Goal: Task Accomplishment & Management: Use online tool/utility

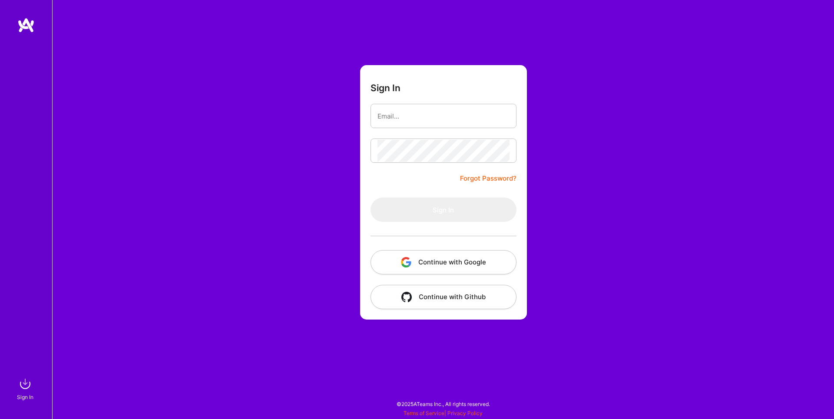
click at [438, 268] on button "Continue with Google" at bounding box center [444, 262] width 146 height 24
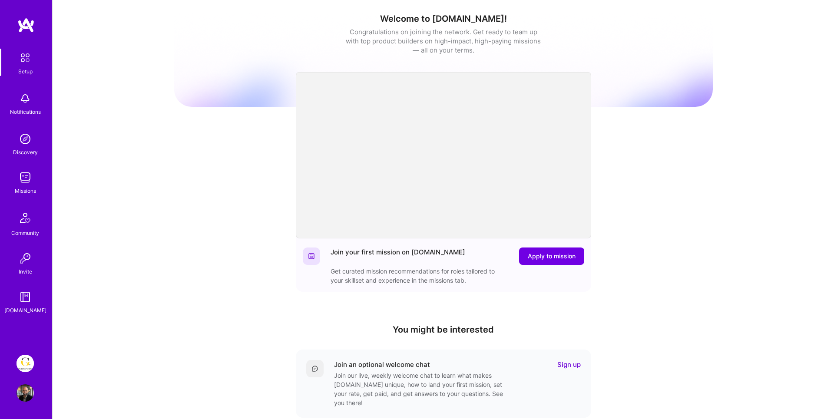
click at [612, 104] on div "Welcome to [DOMAIN_NAME]! Congratulations on joining the network. Get ready to …" at bounding box center [443, 59] width 539 height 93
click at [21, 363] on img at bounding box center [25, 363] width 17 height 17
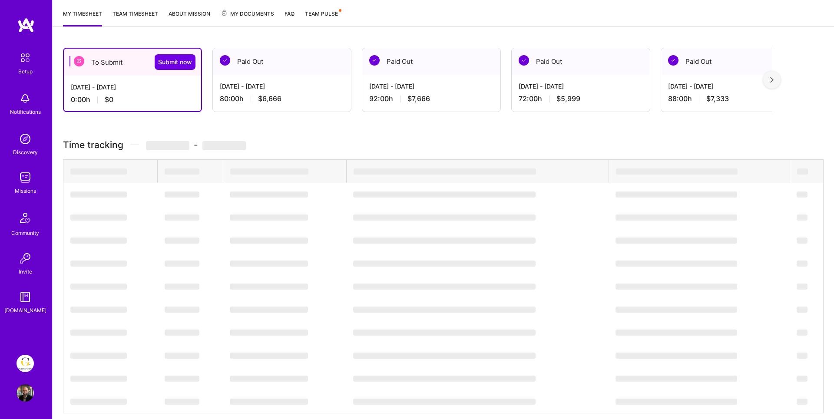
scroll to position [114, 0]
click at [27, 369] on img at bounding box center [25, 363] width 17 height 17
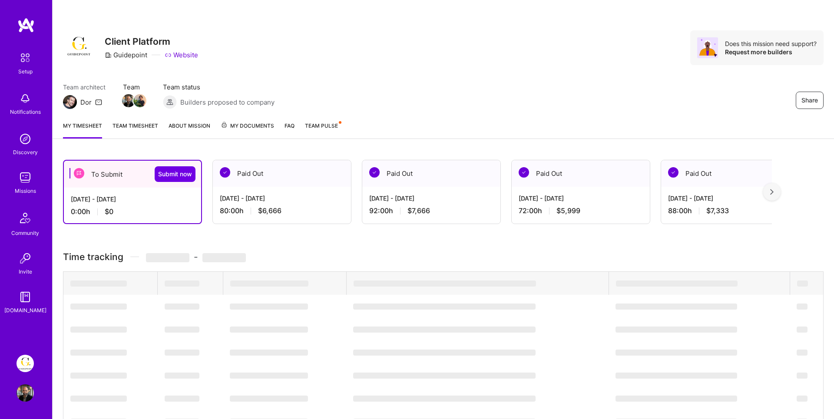
click at [23, 393] on img at bounding box center [25, 393] width 17 height 17
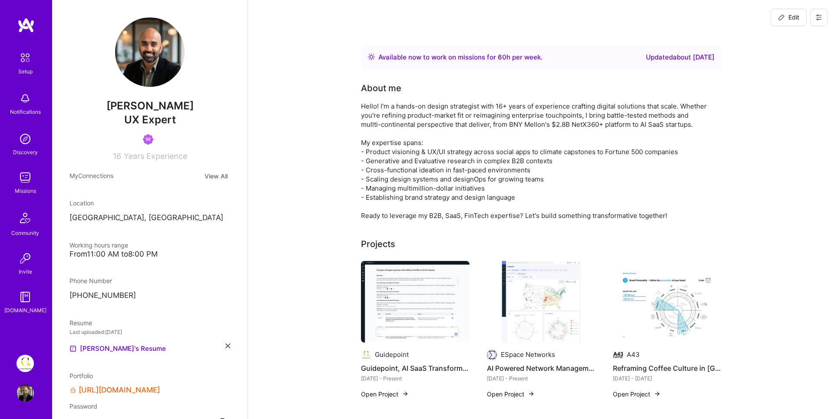
click at [22, 366] on img at bounding box center [25, 363] width 17 height 17
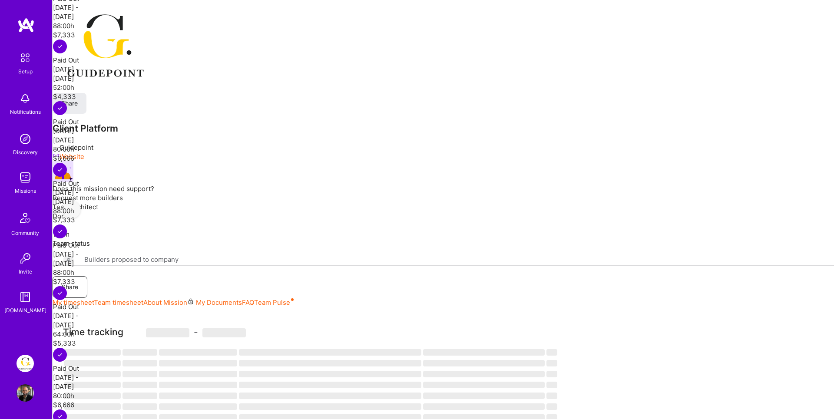
click at [21, 365] on img at bounding box center [25, 363] width 17 height 17
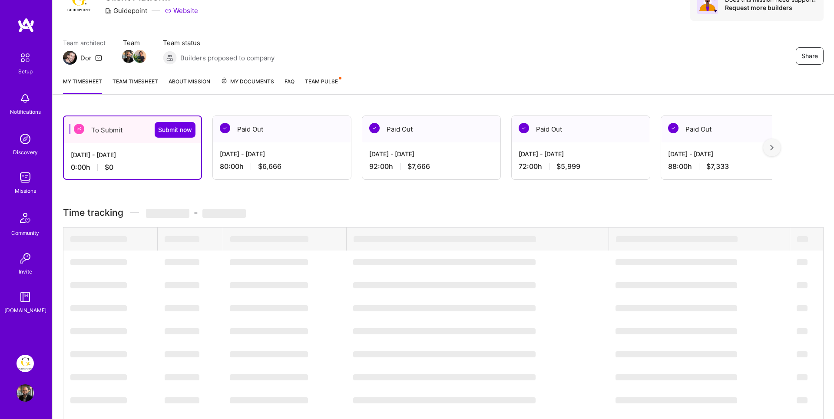
scroll to position [149, 0]
